Goal: Task Accomplishment & Management: Use online tool/utility

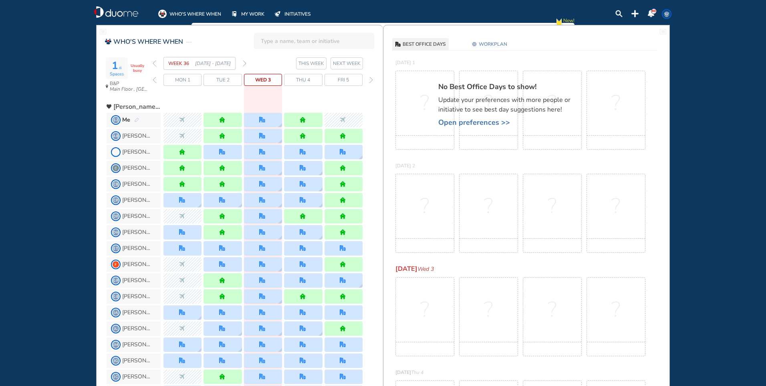
click at [245, 63] on img "forward week" at bounding box center [245, 63] width 4 height 6
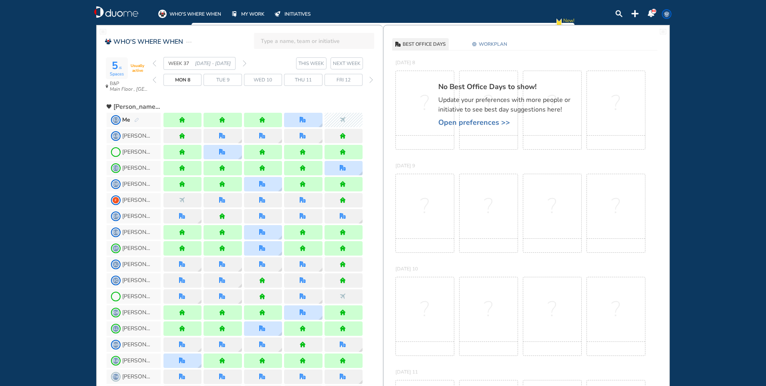
click at [155, 65] on img "back week" at bounding box center [155, 63] width 4 height 6
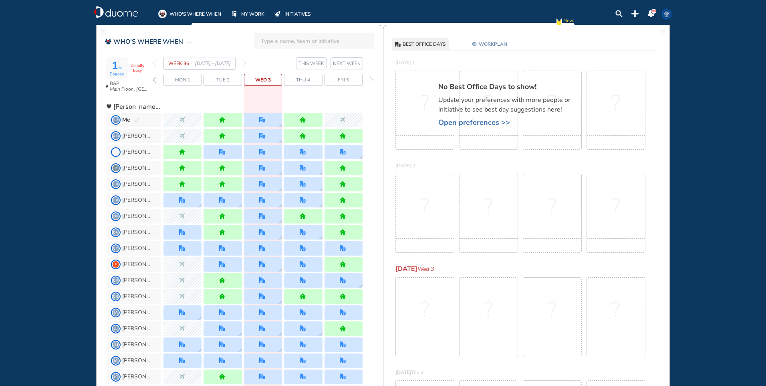
click at [245, 61] on img "forward week" at bounding box center [245, 63] width 4 height 6
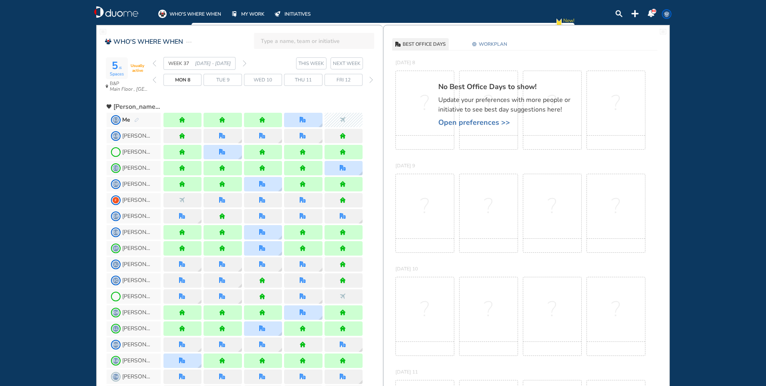
click at [153, 61] on img "back week" at bounding box center [155, 63] width 4 height 6
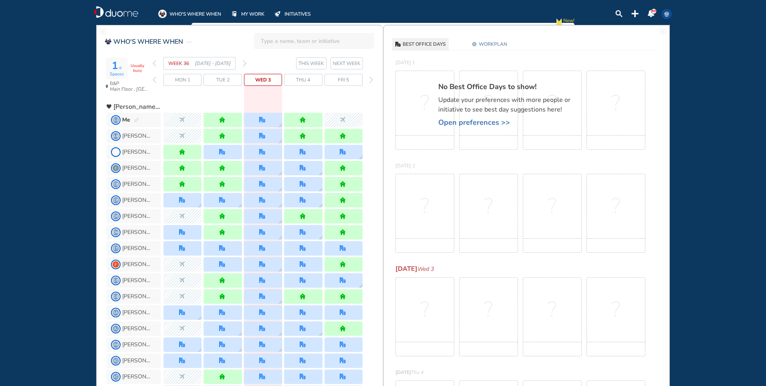
click at [245, 64] on img "forward week" at bounding box center [245, 63] width 4 height 6
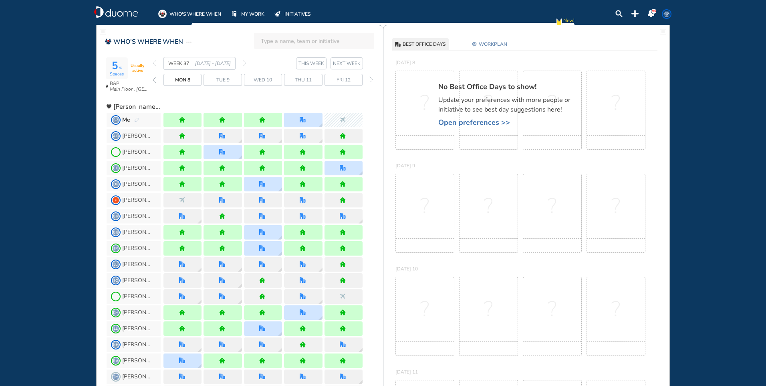
click at [501, 43] on span "WORKPLAN" at bounding box center [493, 44] width 28 height 8
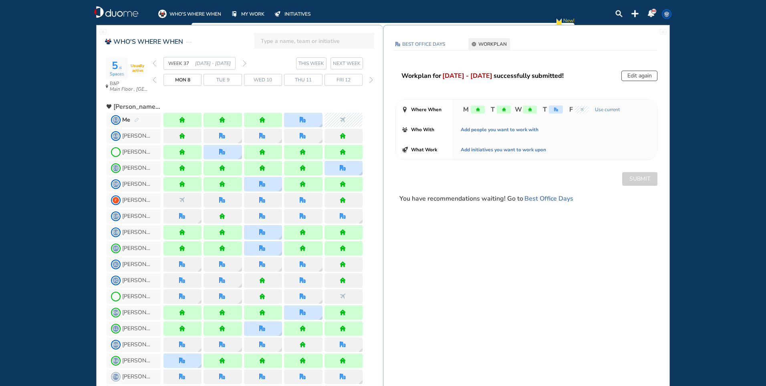
click at [644, 78] on button "Edit again" at bounding box center [640, 76] width 36 height 10
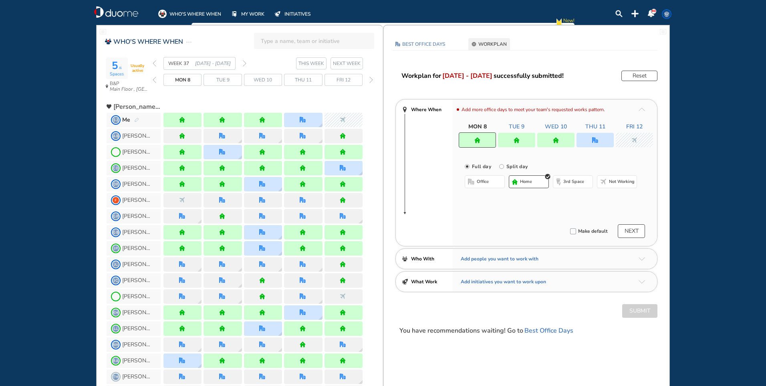
click at [487, 140] on div at bounding box center [477, 139] width 37 height 15
click at [489, 180] on span "office" at bounding box center [483, 181] width 12 height 6
click at [490, 195] on button "Select location" at bounding box center [486, 198] width 32 height 8
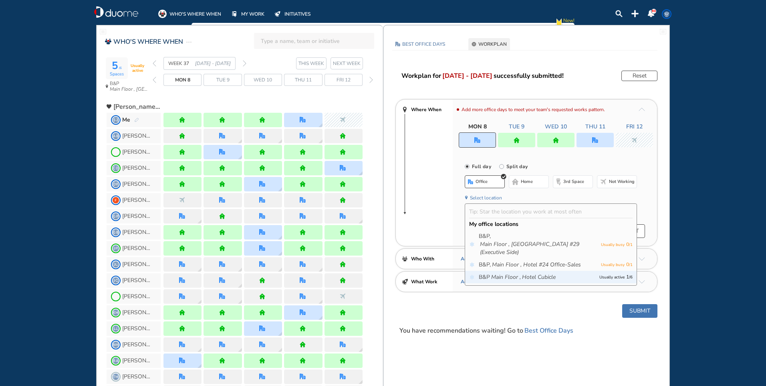
click at [569, 275] on span "B&P Main Floor , Hotel Cubicle" at bounding box center [537, 277] width 117 height 8
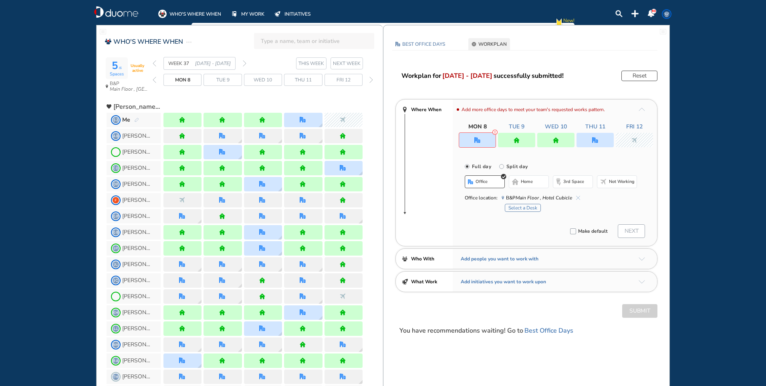
click at [523, 208] on button "Select a Desk" at bounding box center [523, 208] width 36 height 8
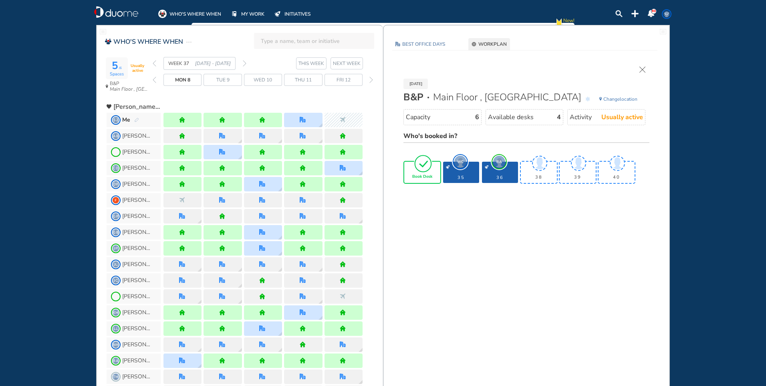
click at [434, 169] on div "Book Desk" at bounding box center [422, 172] width 36 height 21
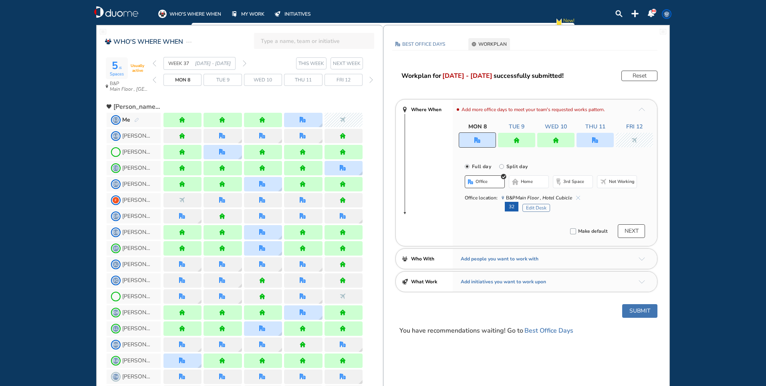
click at [635, 309] on button "Submit" at bounding box center [640, 311] width 35 height 14
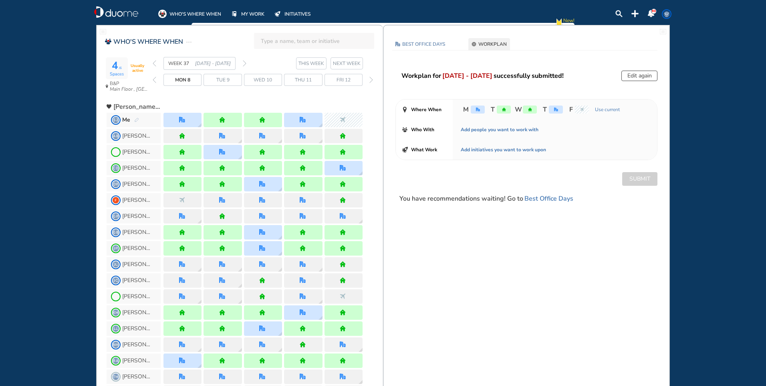
click at [184, 78] on span "Mon 8" at bounding box center [182, 80] width 15 height 8
click at [186, 124] on div at bounding box center [183, 120] width 38 height 14
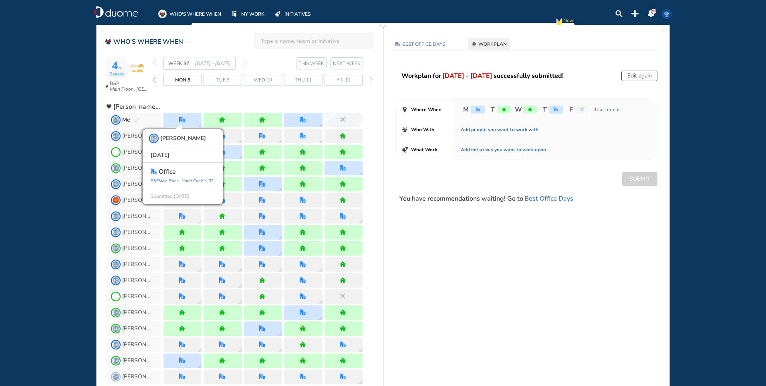
click at [316, 79] on div "Thu 11" at bounding box center [303, 80] width 38 height 12
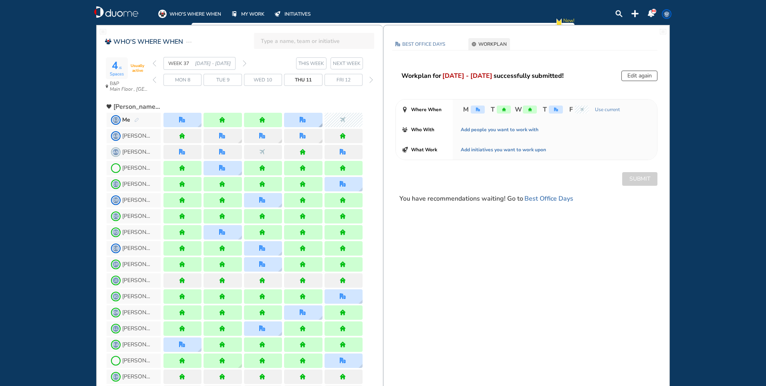
click at [316, 119] on div at bounding box center [303, 120] width 38 height 14
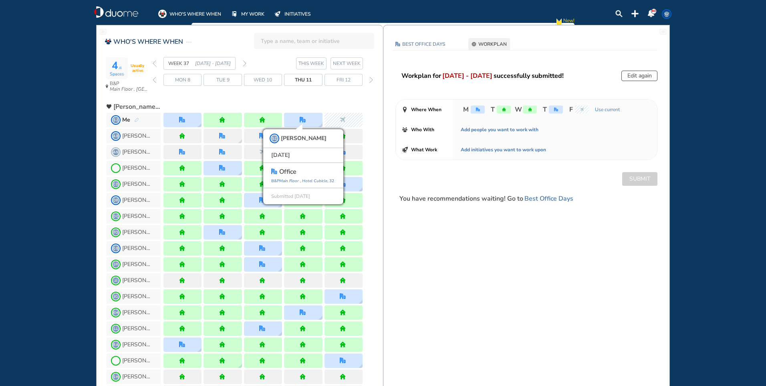
click at [246, 62] on img "forward week" at bounding box center [245, 63] width 4 height 6
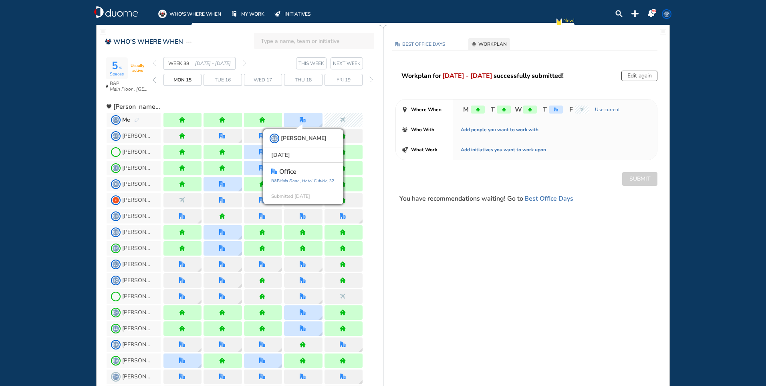
click at [154, 63] on img "back week" at bounding box center [155, 63] width 4 height 6
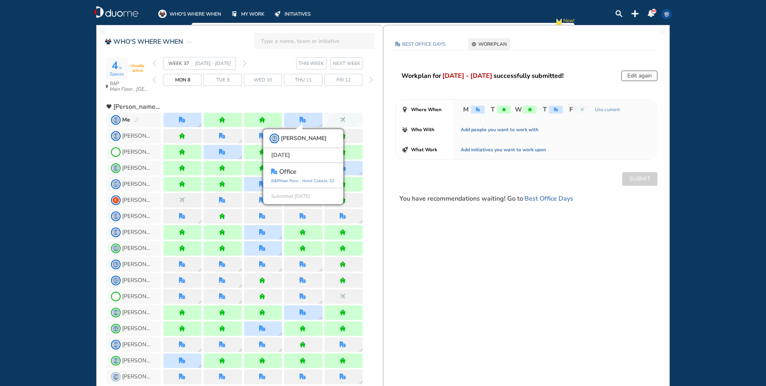
click at [154, 65] on img "back week" at bounding box center [155, 63] width 4 height 6
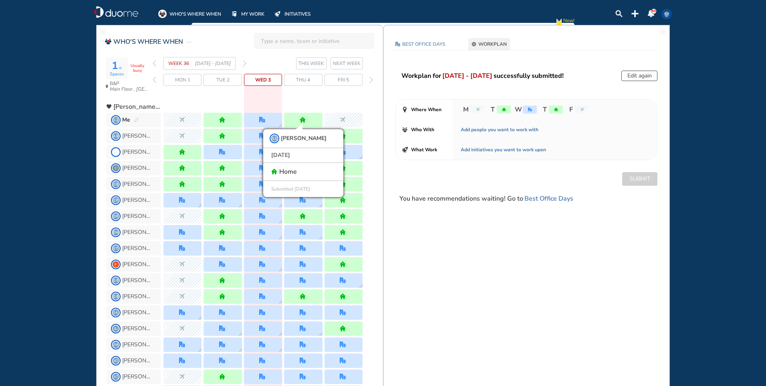
click at [245, 64] on img "forward week" at bounding box center [245, 63] width 4 height 6
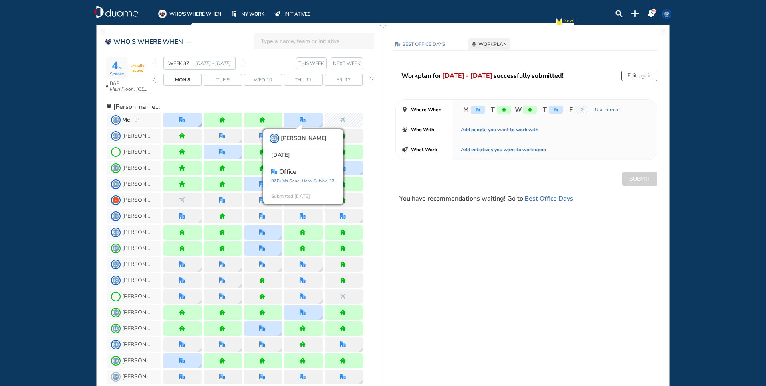
click at [183, 119] on img "office" at bounding box center [182, 120] width 6 height 6
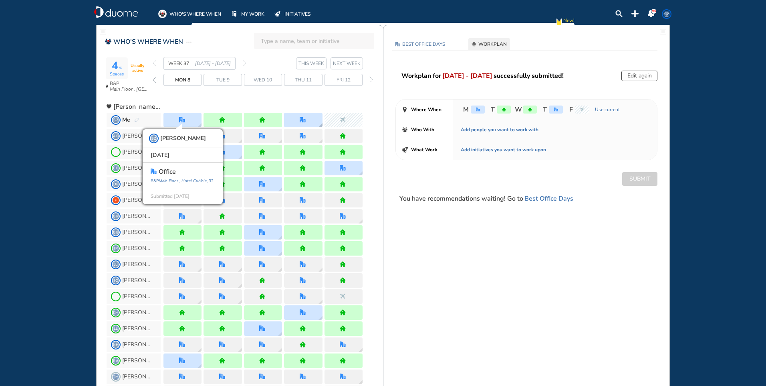
click at [296, 117] on div at bounding box center [303, 120] width 38 height 14
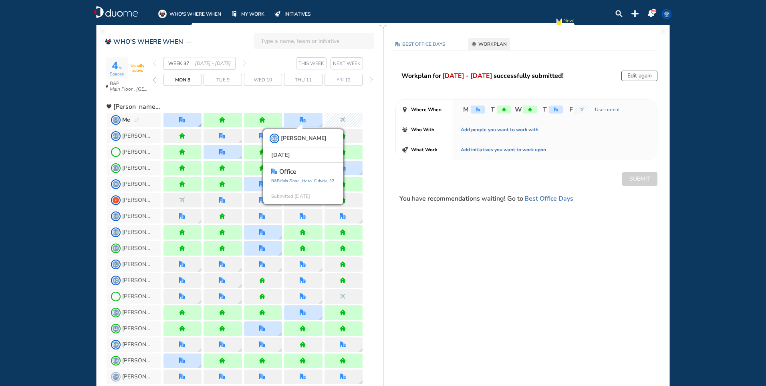
click at [171, 119] on div at bounding box center [183, 120] width 38 height 14
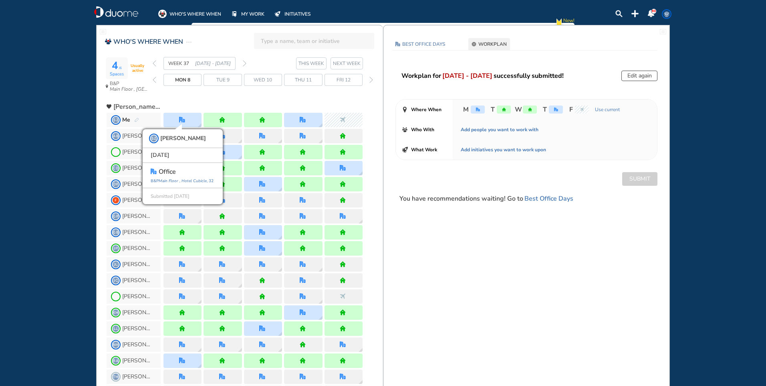
click at [164, 65] on span "WEEK 37 [DATE] - [DATE]" at bounding box center [200, 63] width 72 height 13
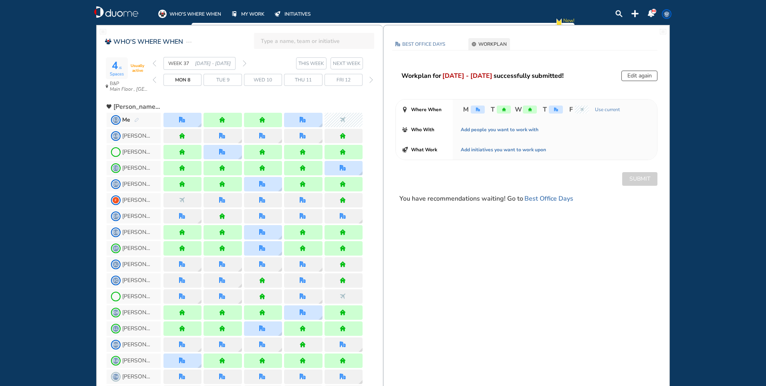
click at [154, 66] on img "back week" at bounding box center [155, 63] width 4 height 6
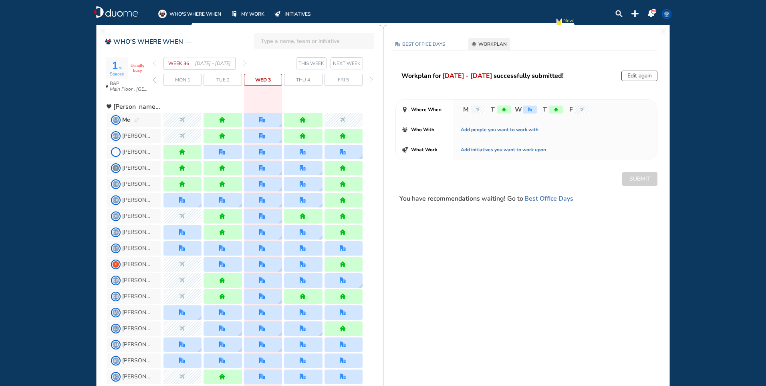
click at [267, 79] on span "Wed 3" at bounding box center [263, 80] width 16 height 8
click at [274, 115] on div at bounding box center [263, 120] width 38 height 14
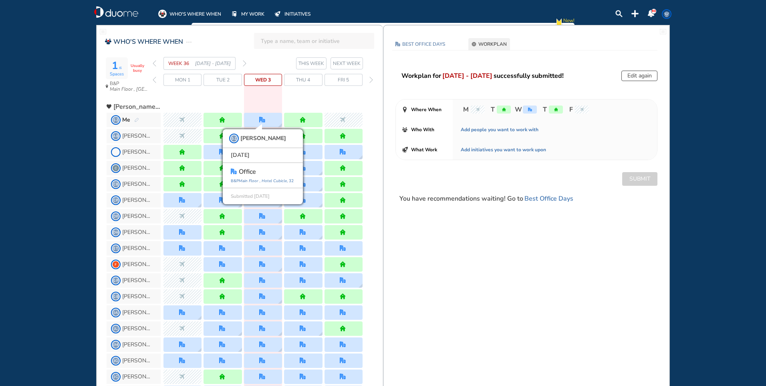
click at [245, 61] on img "forward week" at bounding box center [245, 63] width 4 height 6
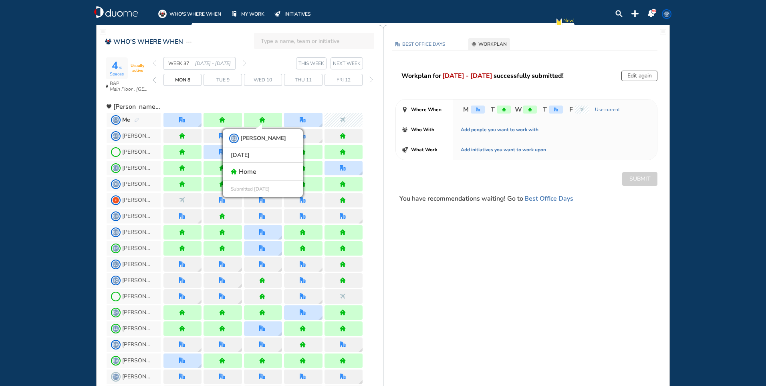
click at [184, 81] on span "Mon 8" at bounding box center [182, 80] width 15 height 8
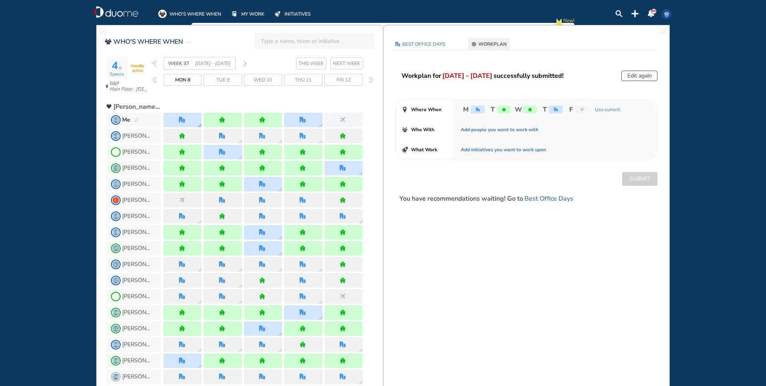
click at [191, 121] on div at bounding box center [183, 120] width 38 height 14
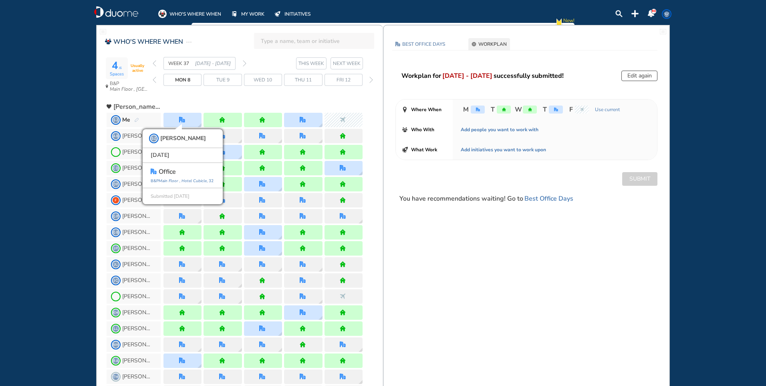
click at [313, 81] on div "Thu 11" at bounding box center [303, 80] width 38 height 12
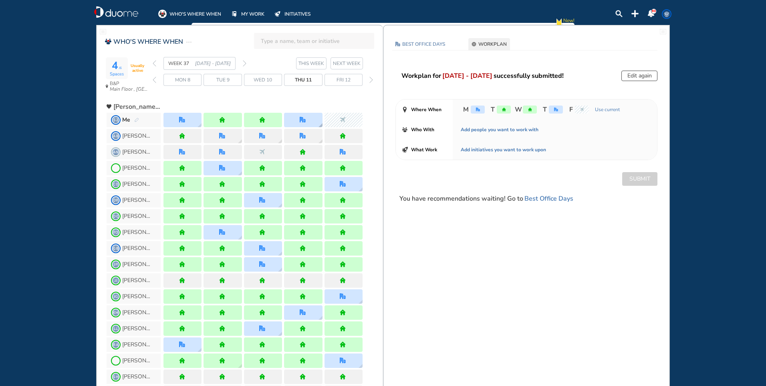
click at [313, 117] on div at bounding box center [303, 120] width 38 height 14
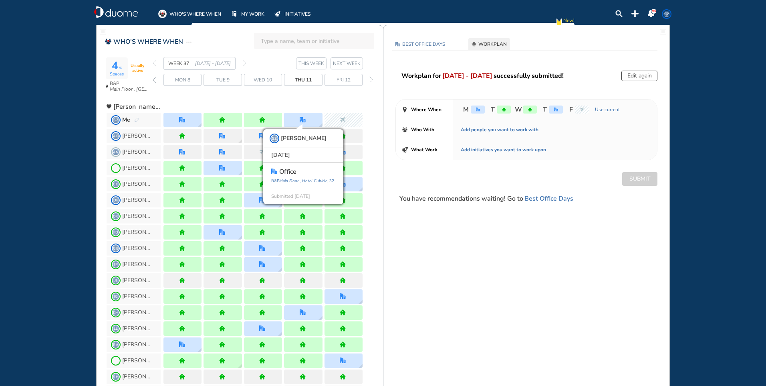
click at [186, 79] on span "Mon 8" at bounding box center [182, 80] width 15 height 8
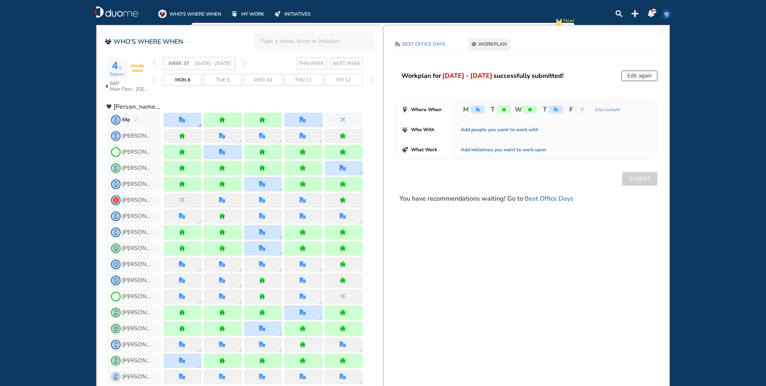
click at [189, 121] on div at bounding box center [183, 120] width 38 height 14
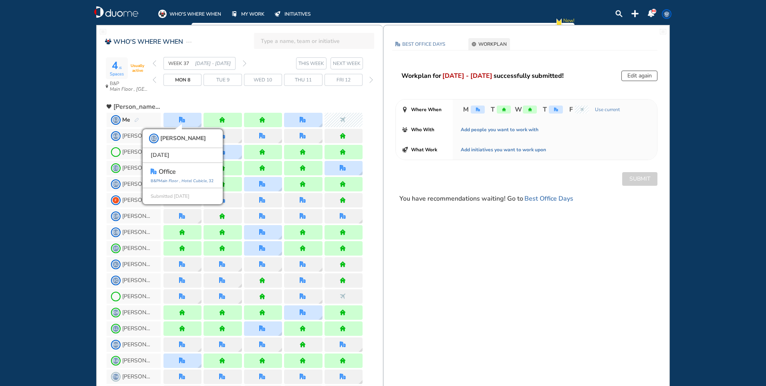
click at [196, 80] on div "Mon 8" at bounding box center [183, 80] width 38 height 12
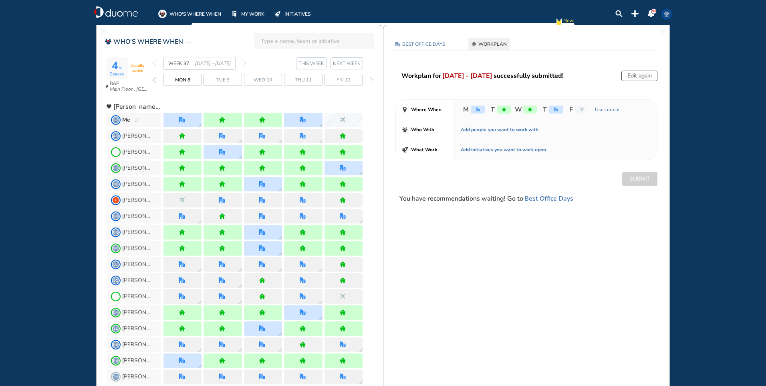
click at [318, 79] on div "Thu 11" at bounding box center [303, 80] width 38 height 12
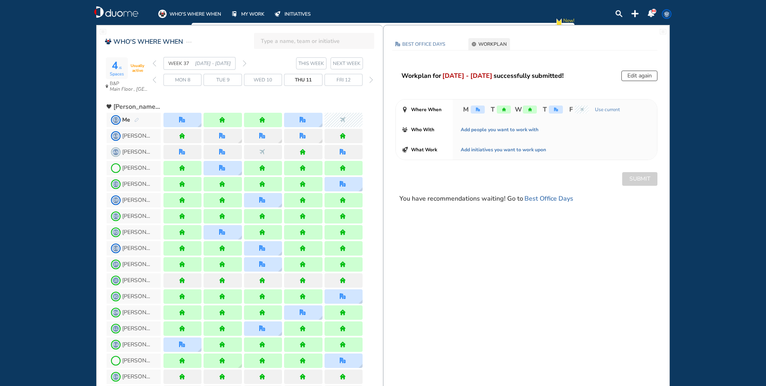
click at [186, 79] on span "Mon 8" at bounding box center [182, 80] width 15 height 8
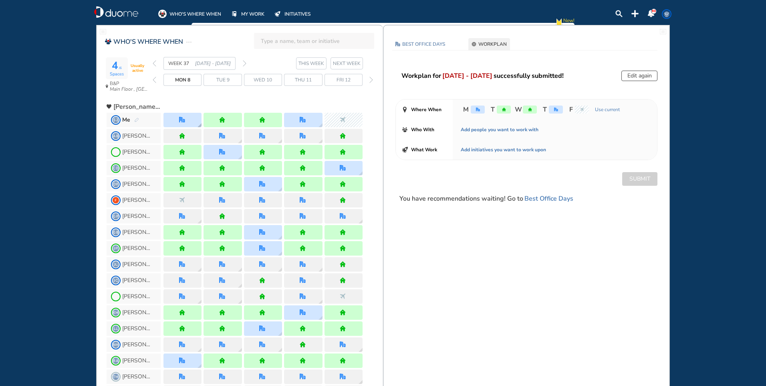
click at [184, 117] on img "office" at bounding box center [182, 120] width 6 height 6
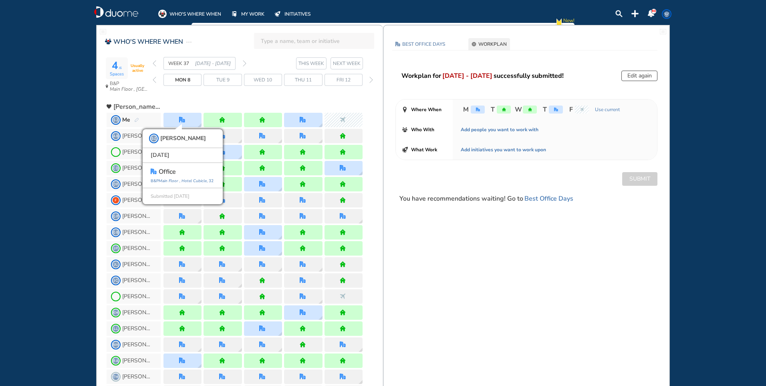
click at [292, 77] on div "Thu 11" at bounding box center [303, 80] width 38 height 12
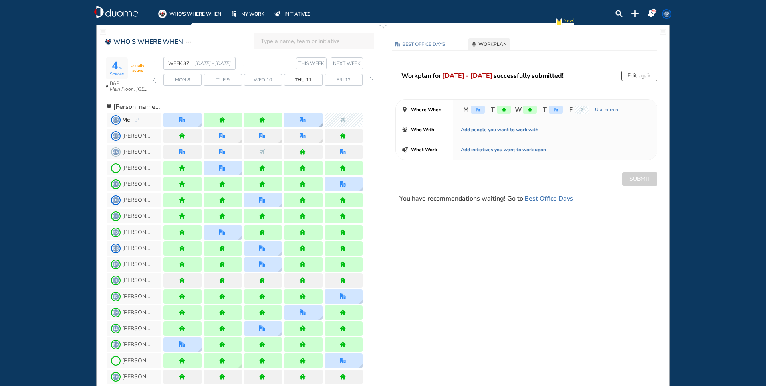
click at [303, 116] on div at bounding box center [303, 120] width 38 height 14
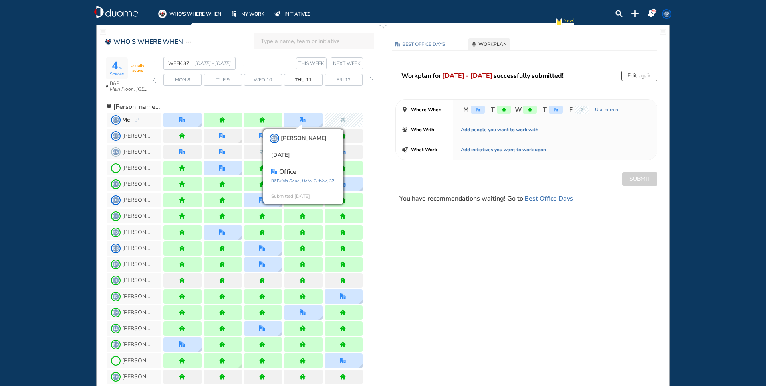
click at [192, 81] on div "Mon 8" at bounding box center [183, 80] width 38 height 12
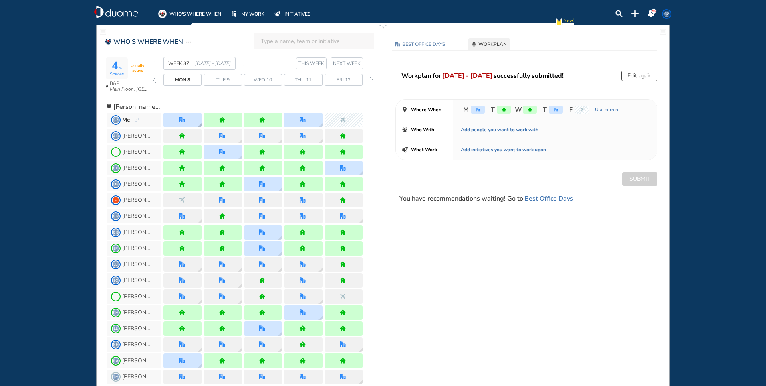
click at [194, 118] on div at bounding box center [183, 120] width 38 height 14
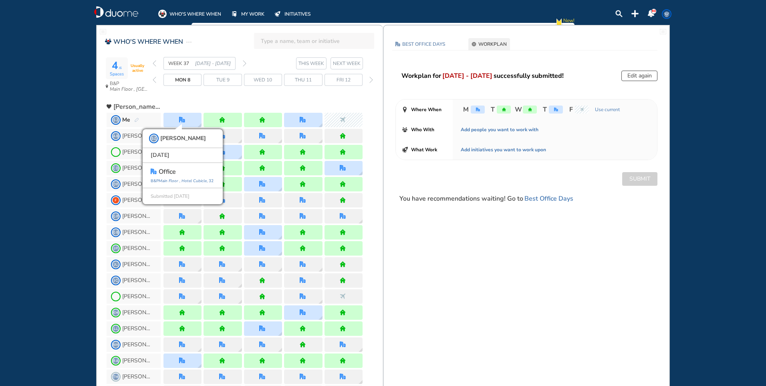
click at [183, 77] on span "Mon 8" at bounding box center [182, 80] width 15 height 8
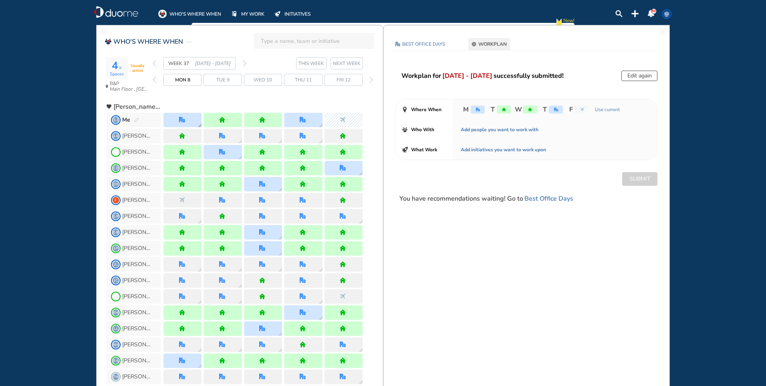
click at [193, 115] on div at bounding box center [183, 120] width 38 height 14
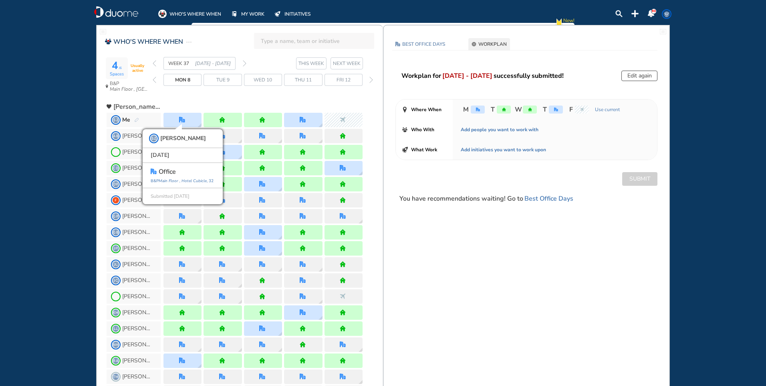
click at [302, 80] on span "Thu 11" at bounding box center [303, 80] width 17 height 8
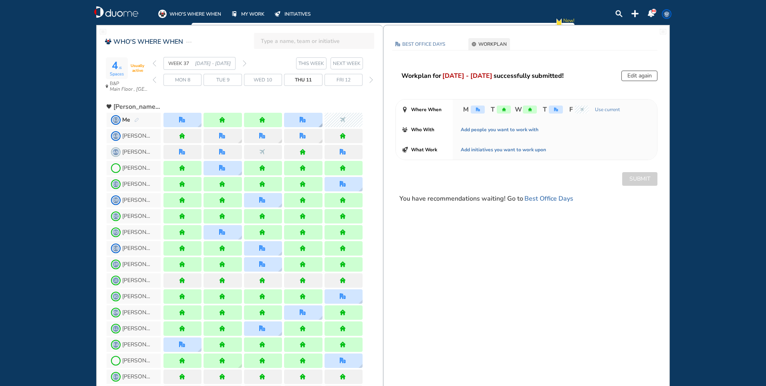
click at [308, 118] on div at bounding box center [303, 120] width 38 height 14
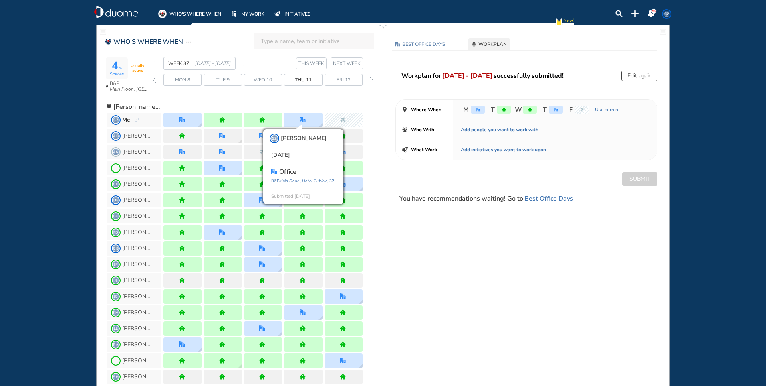
click at [189, 80] on span "Mon 8" at bounding box center [182, 80] width 15 height 8
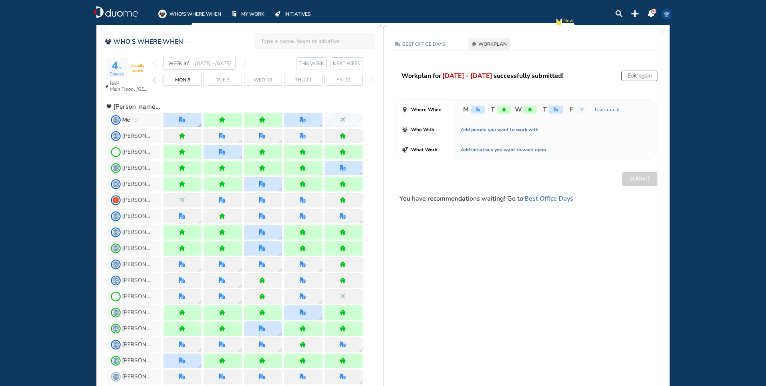
click at [189, 114] on div at bounding box center [183, 120] width 38 height 14
